Goal: Information Seeking & Learning: Learn about a topic

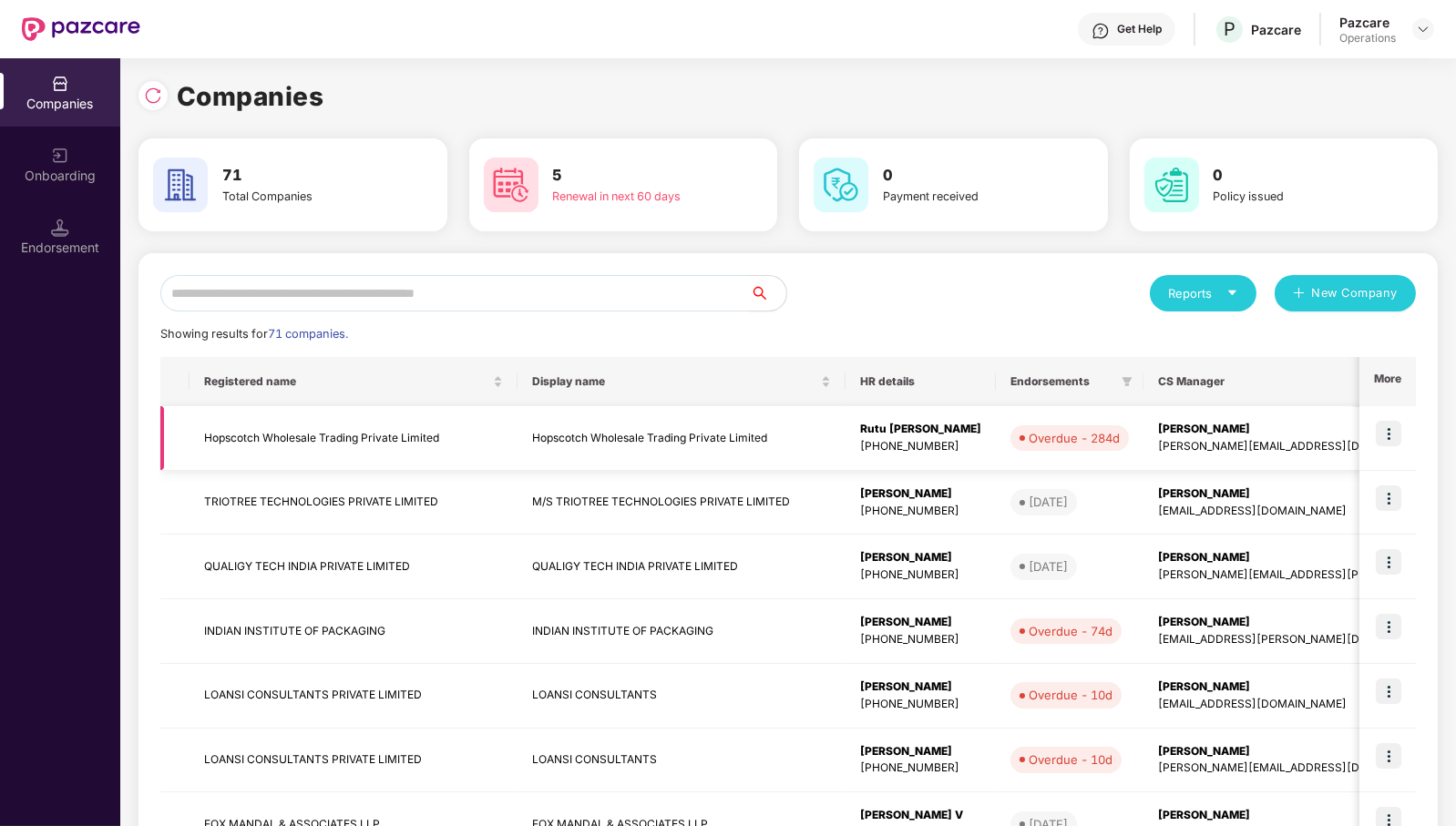
click at [304, 437] on td "Hopscotch Wholesale Trading Private Limited" at bounding box center [354, 438] width 328 height 64
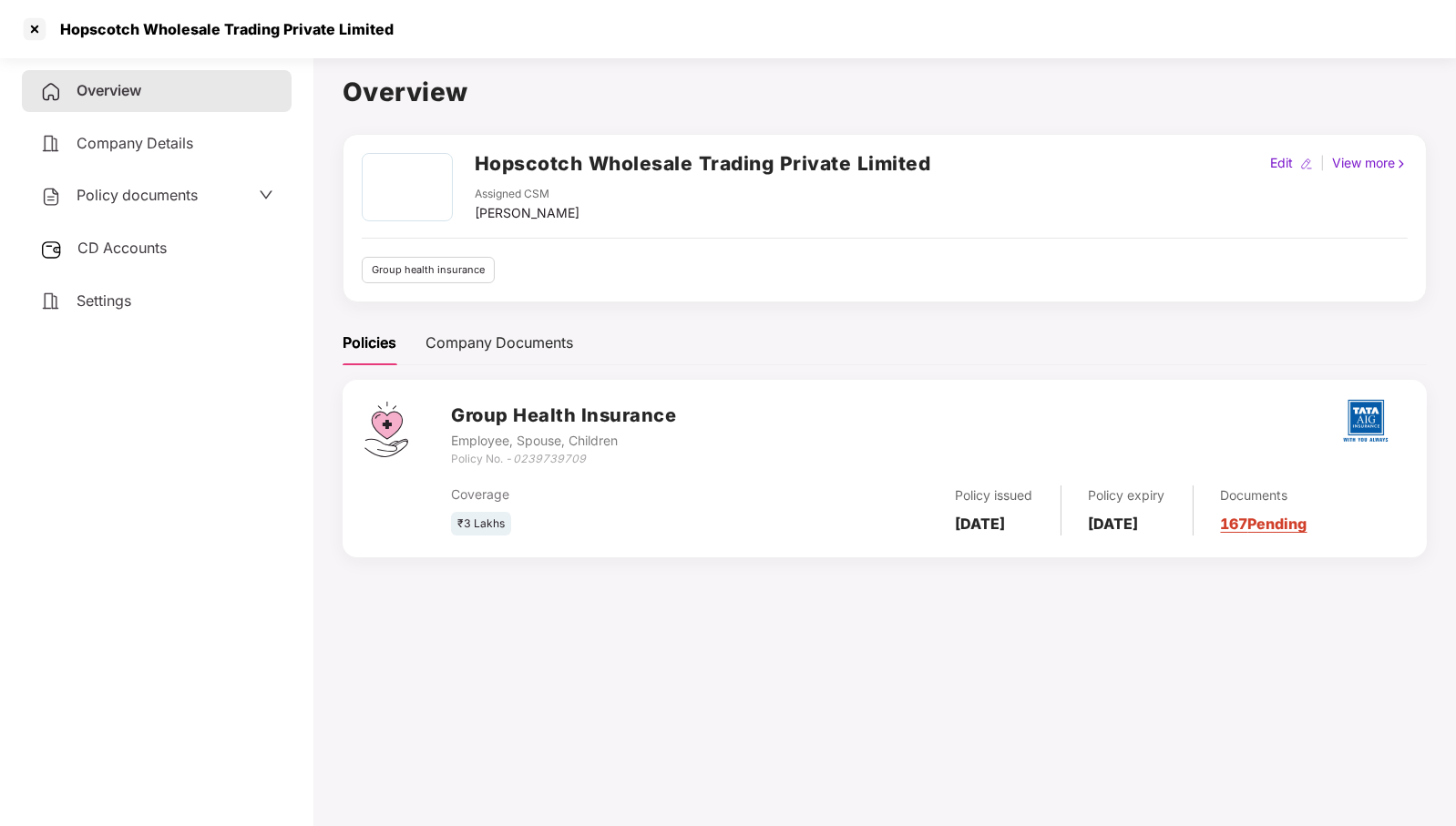
click at [156, 198] on span "Policy documents" at bounding box center [137, 194] width 121 height 19
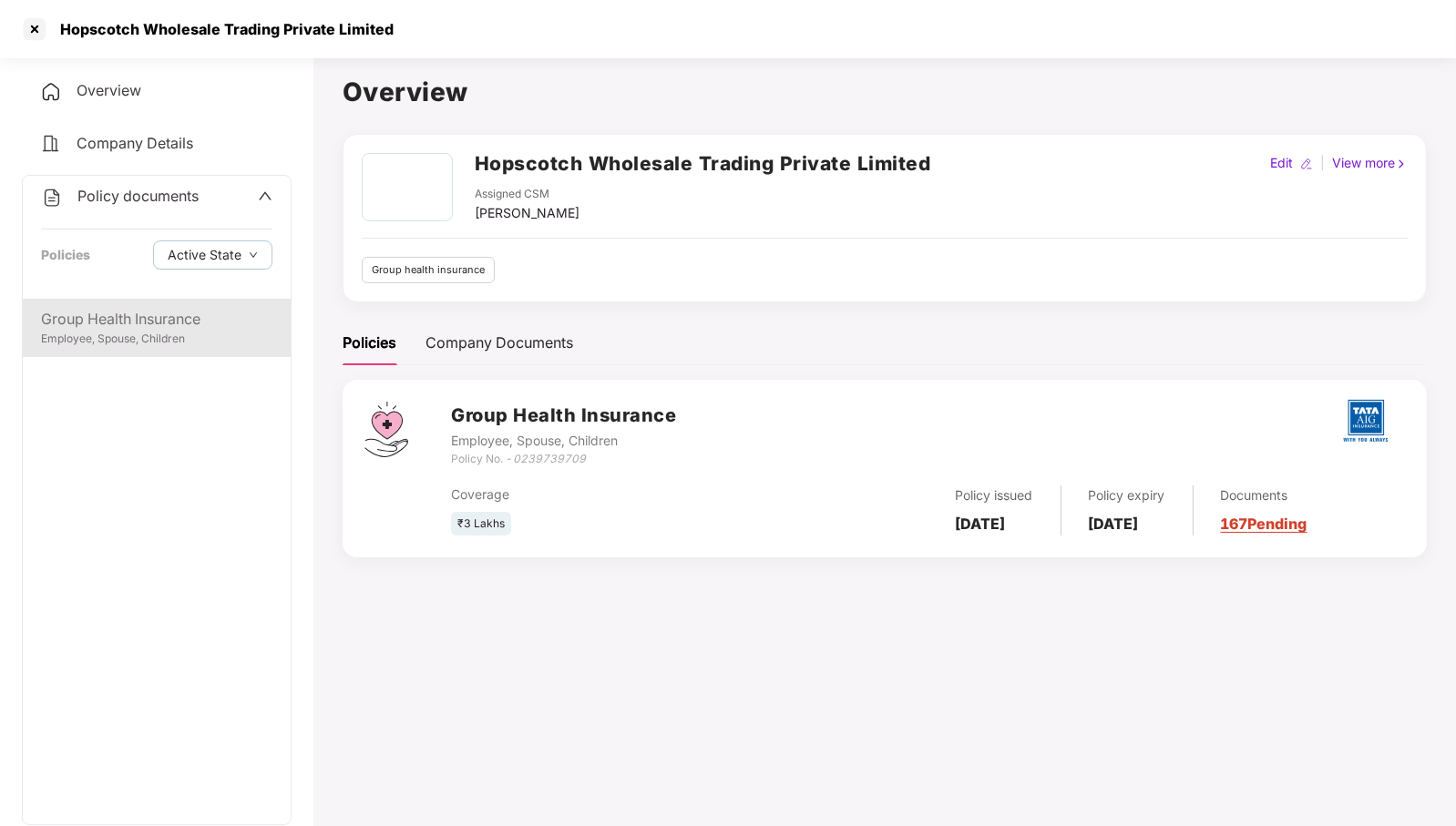
click at [145, 336] on div "Employee, Spouse, Children" at bounding box center [156, 340] width 231 height 18
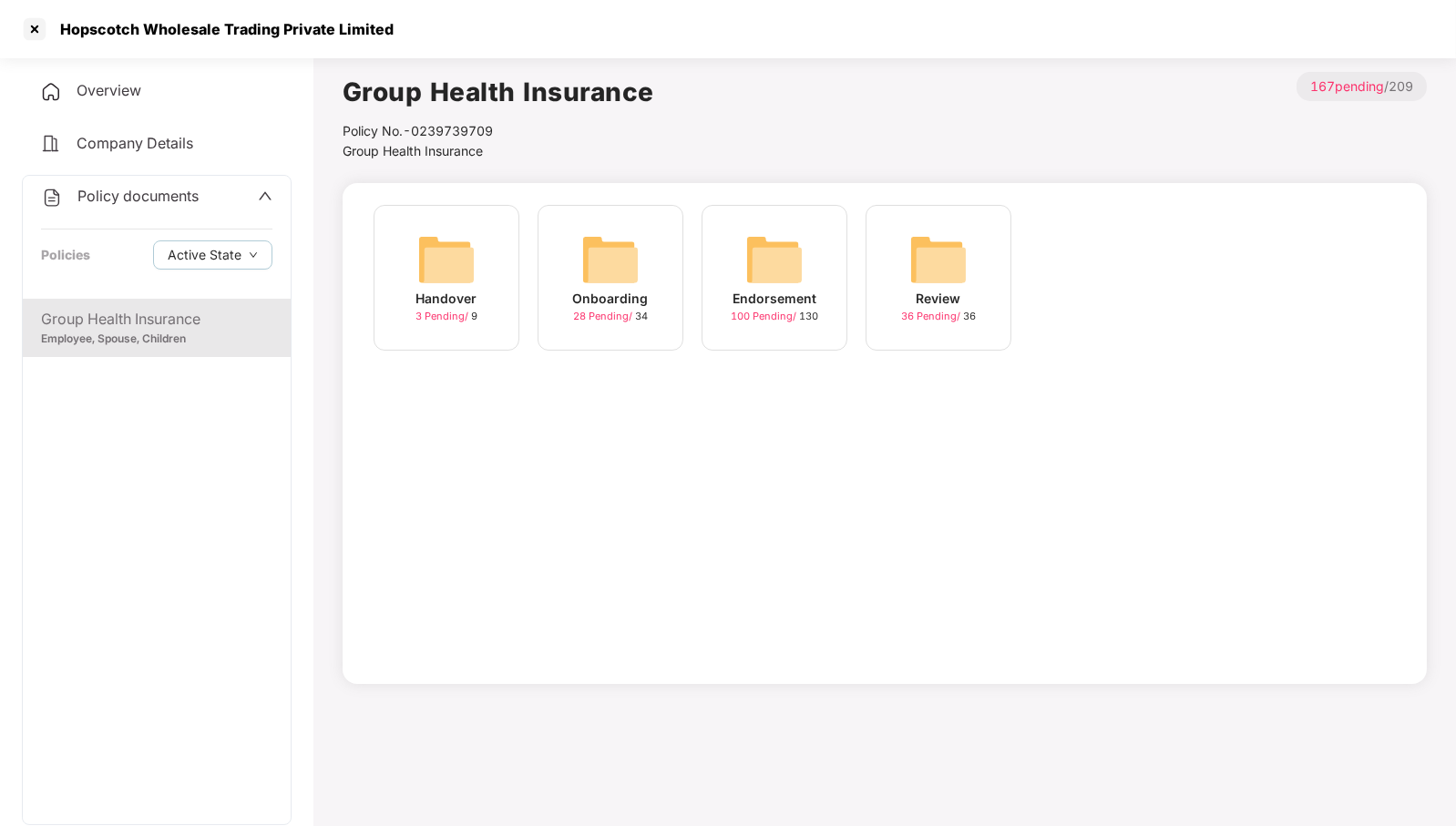
click at [785, 254] on img at bounding box center [774, 260] width 59 height 59
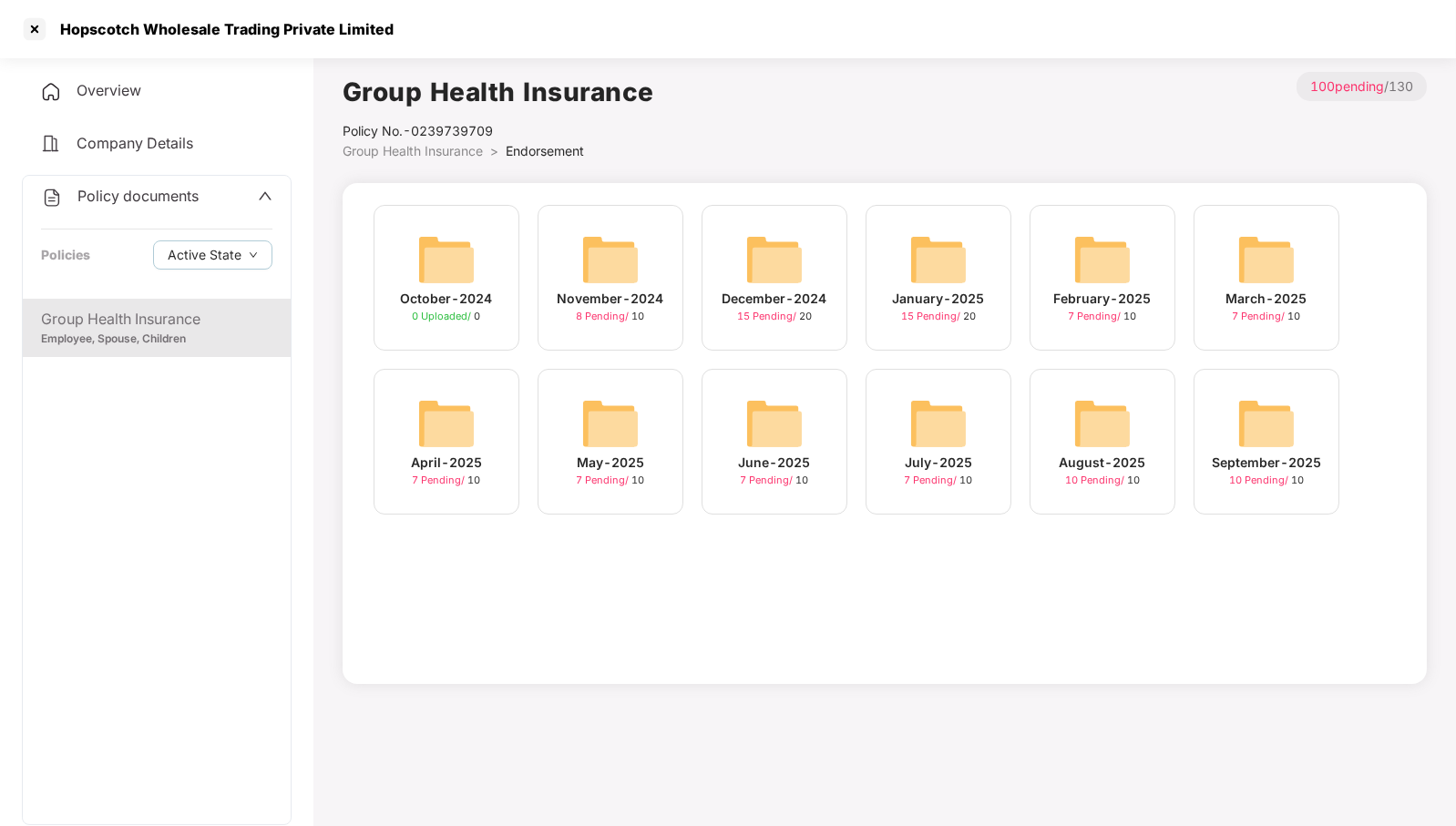
click at [1087, 429] on img at bounding box center [1102, 424] width 59 height 59
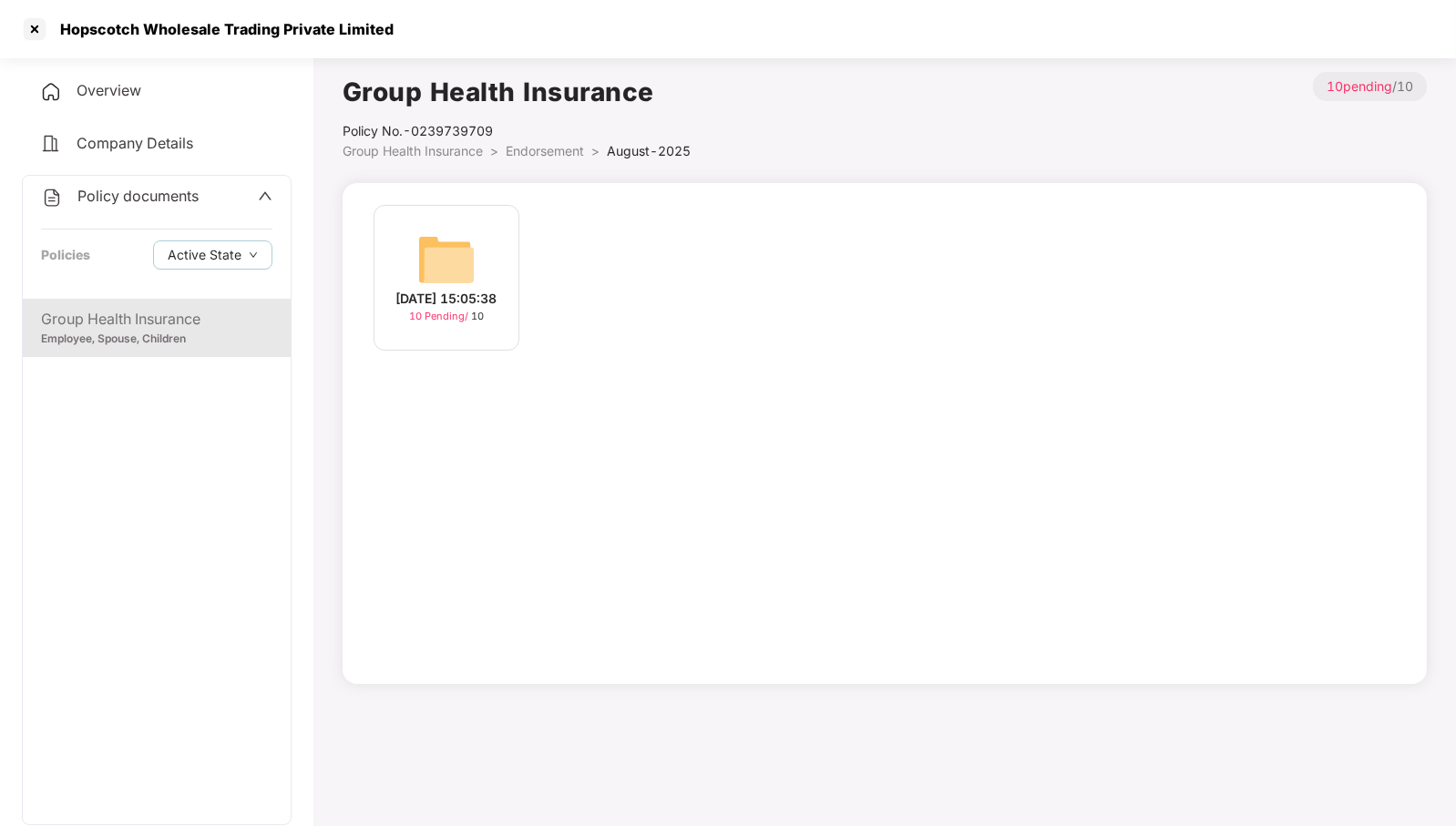
click at [446, 253] on img at bounding box center [446, 260] width 59 height 59
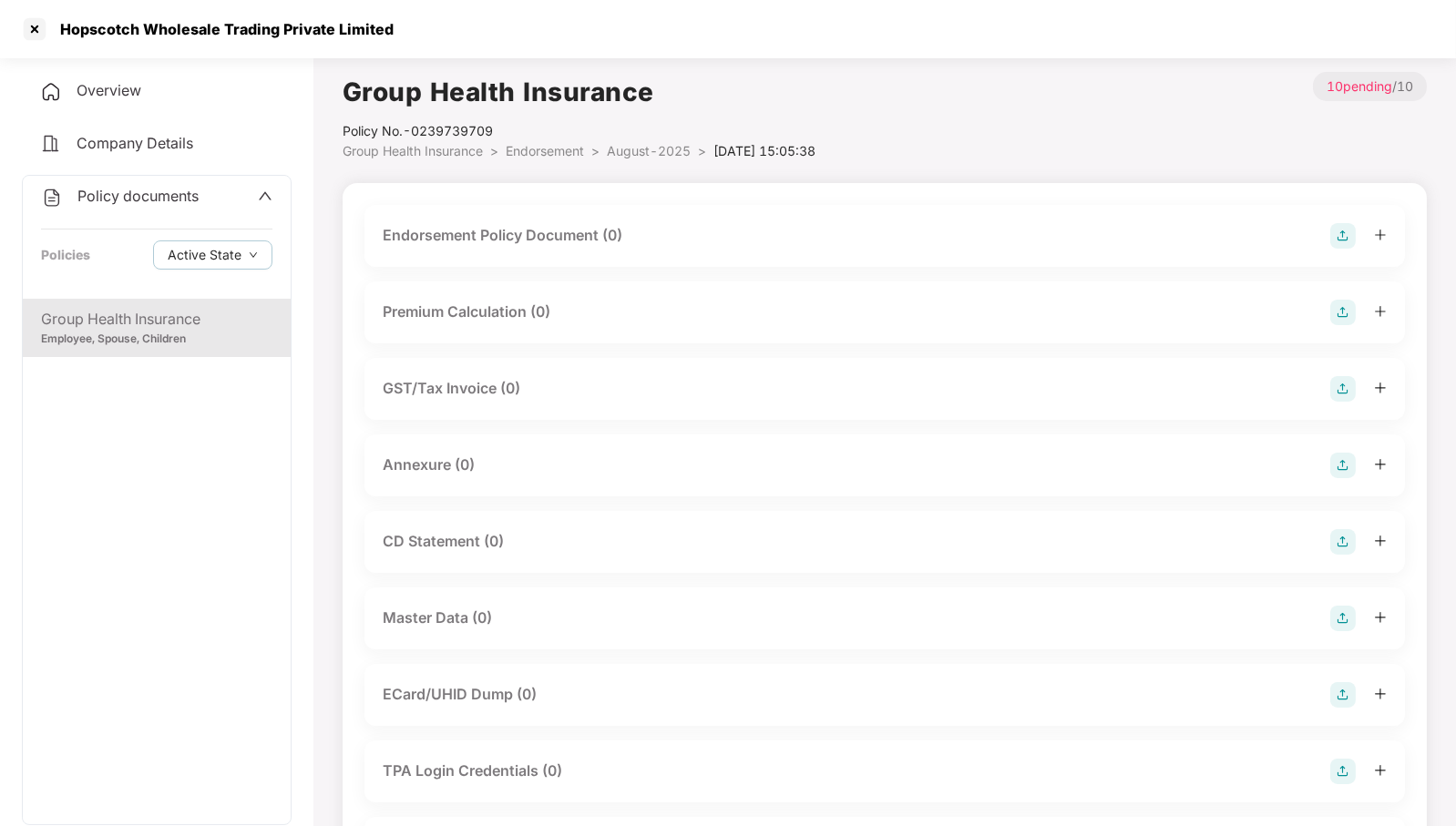
click at [695, 234] on div "Endorsement Policy Document (0)" at bounding box center [885, 236] width 1004 height 25
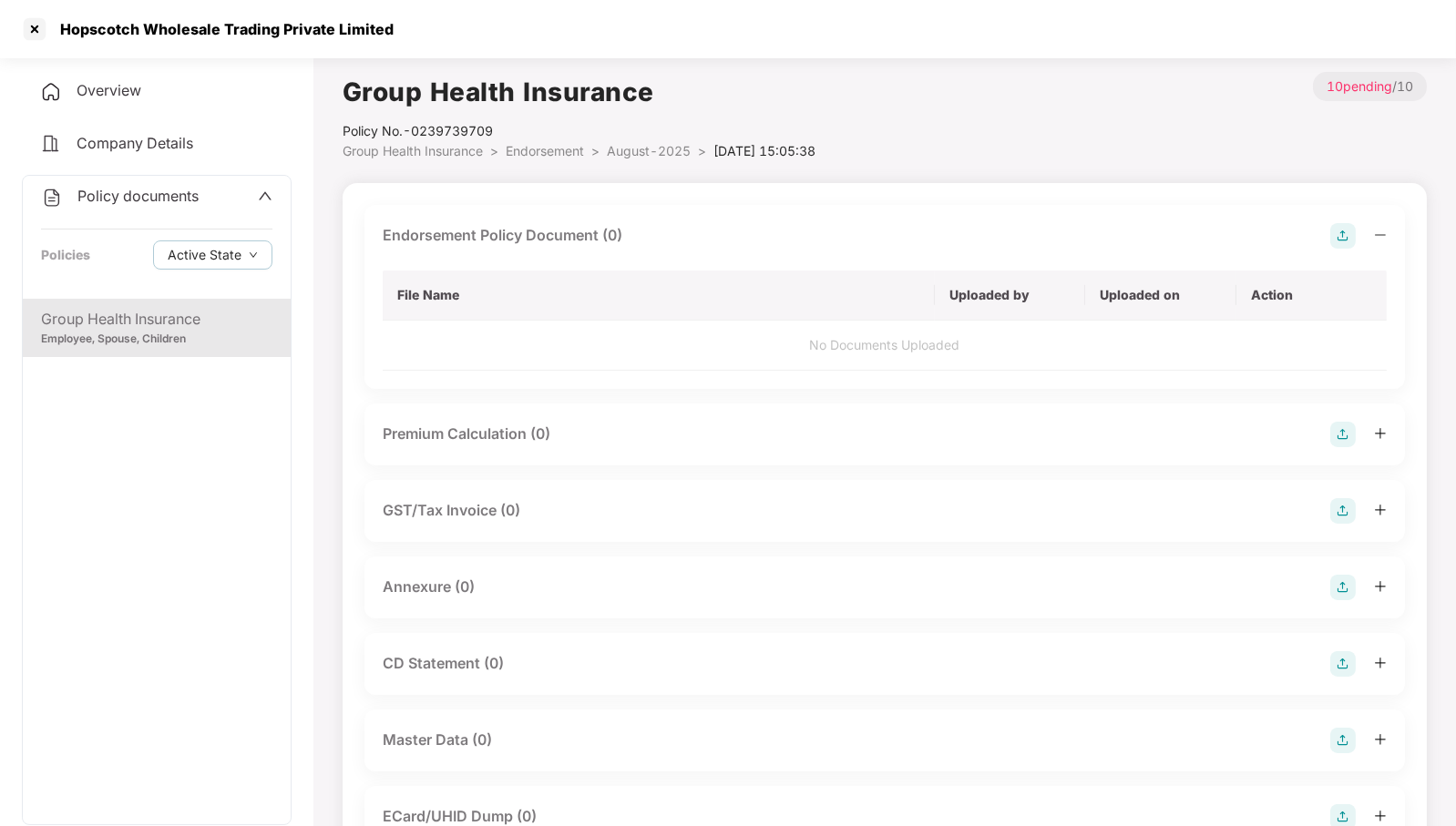
click at [547, 578] on div "Annexure (0)" at bounding box center [885, 588] width 1004 height 25
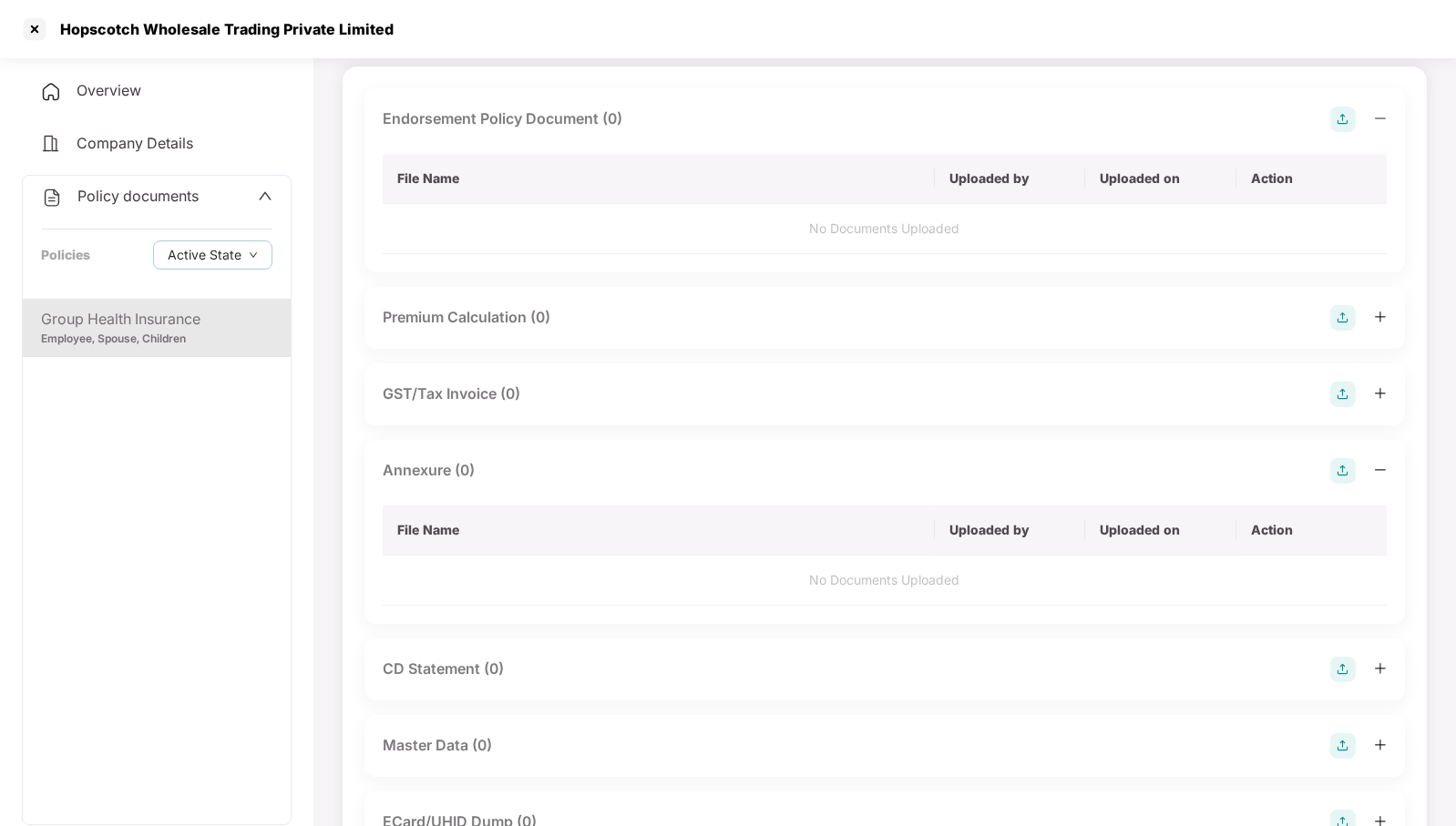
scroll to position [227, 0]
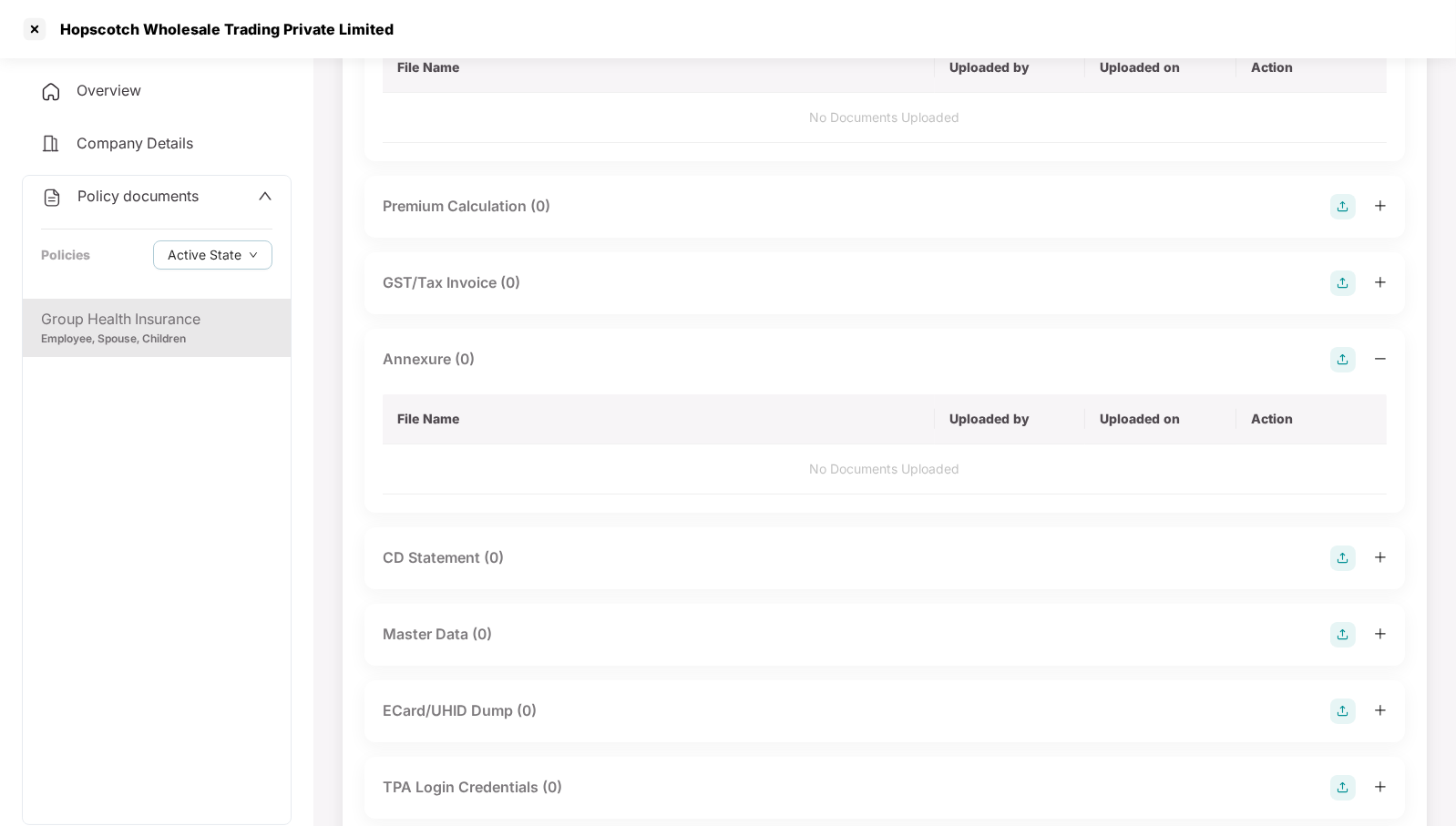
click at [565, 630] on div "Master Data (0)" at bounding box center [885, 635] width 1004 height 25
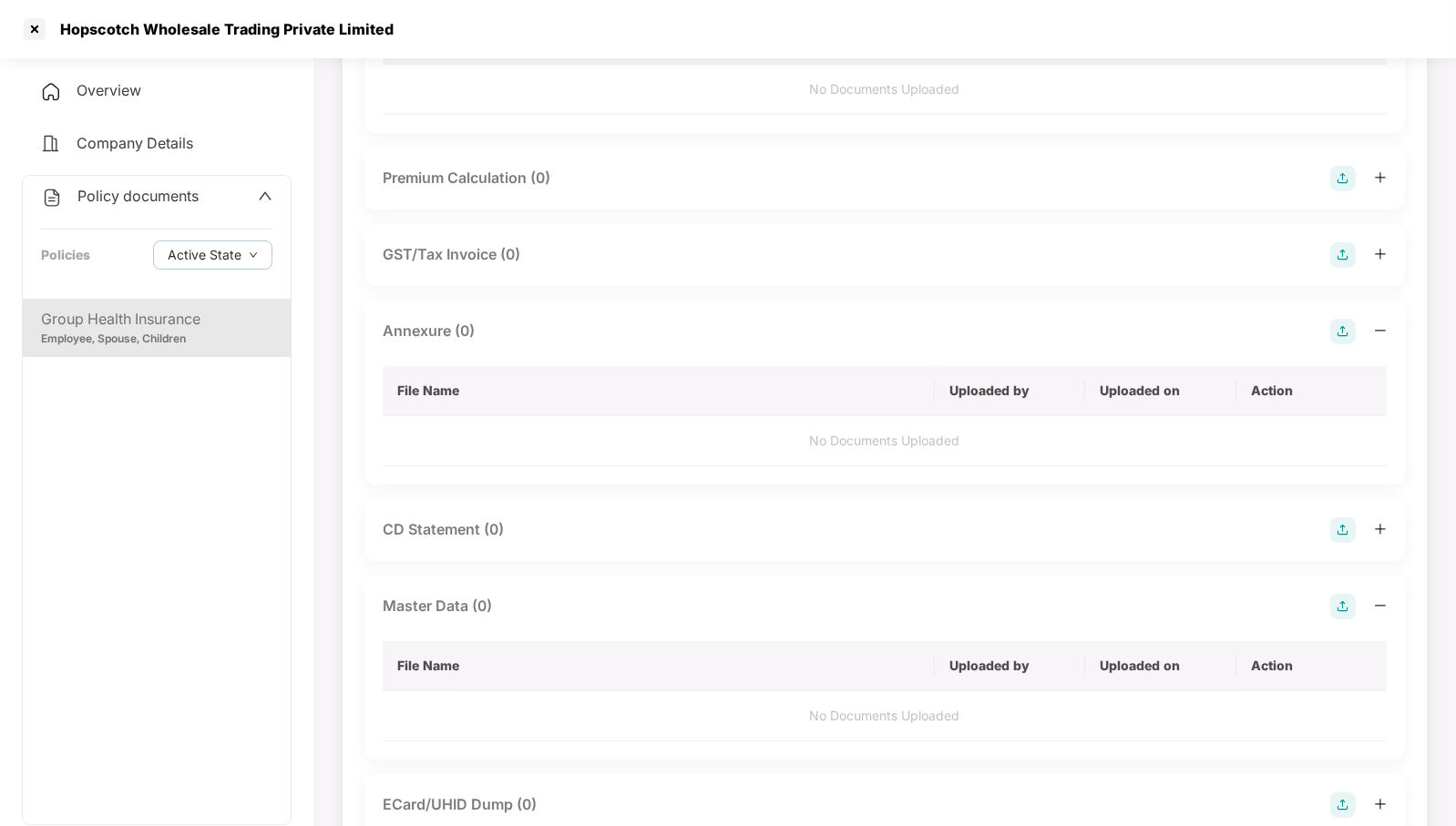
scroll to position [0, 0]
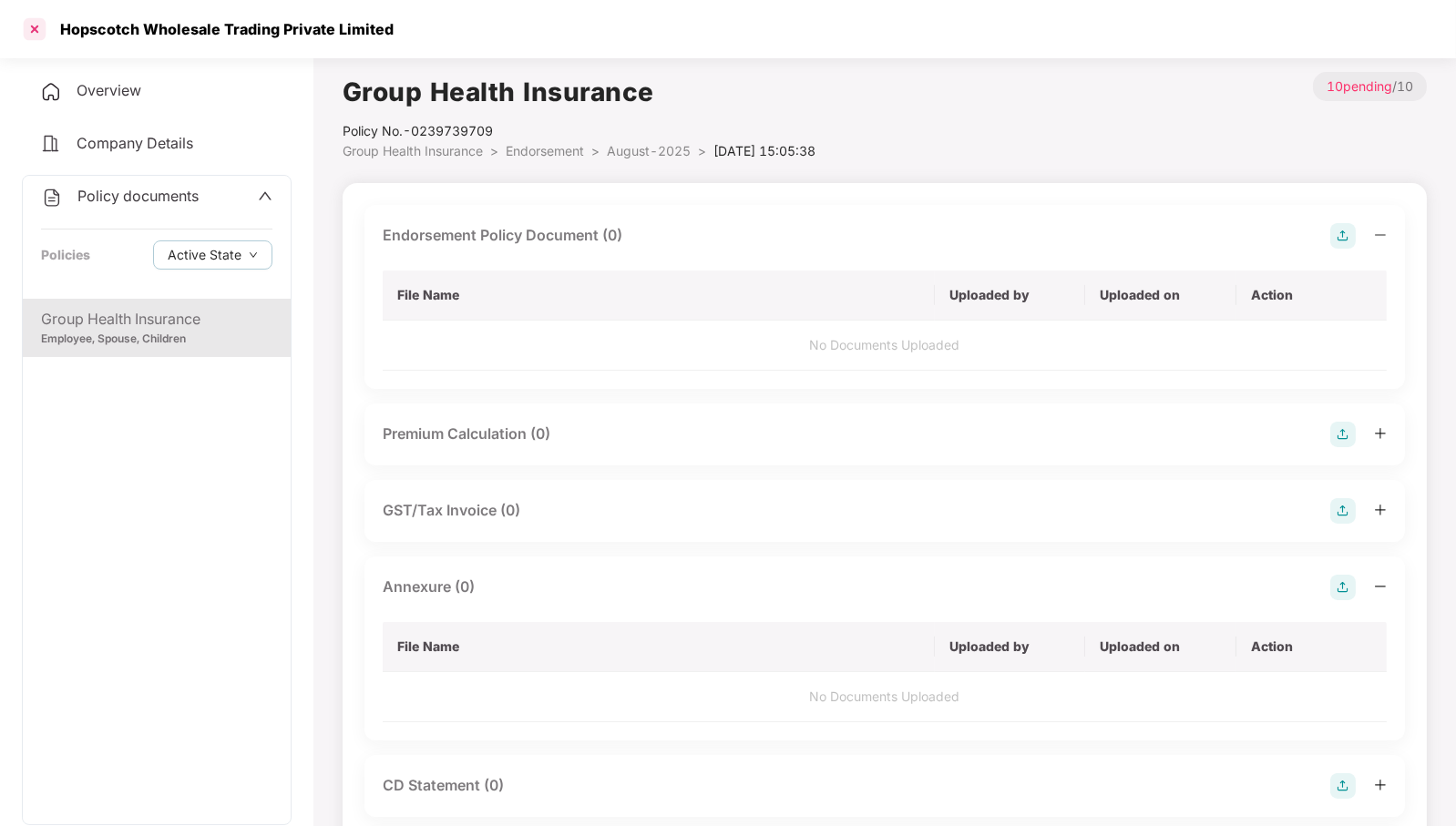
click at [28, 28] on div at bounding box center [35, 29] width 29 height 29
